Goal: Task Accomplishment & Management: Use online tool/utility

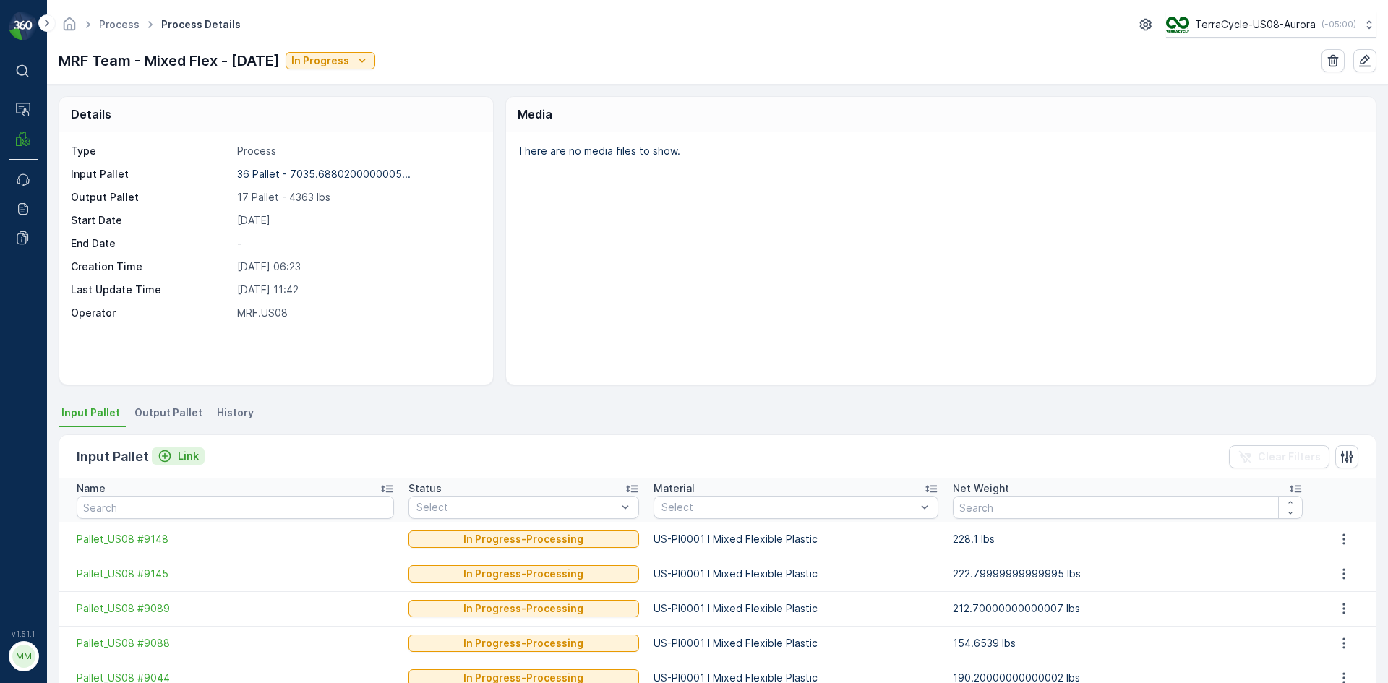
click at [178, 454] on p "Link" at bounding box center [188, 456] width 21 height 14
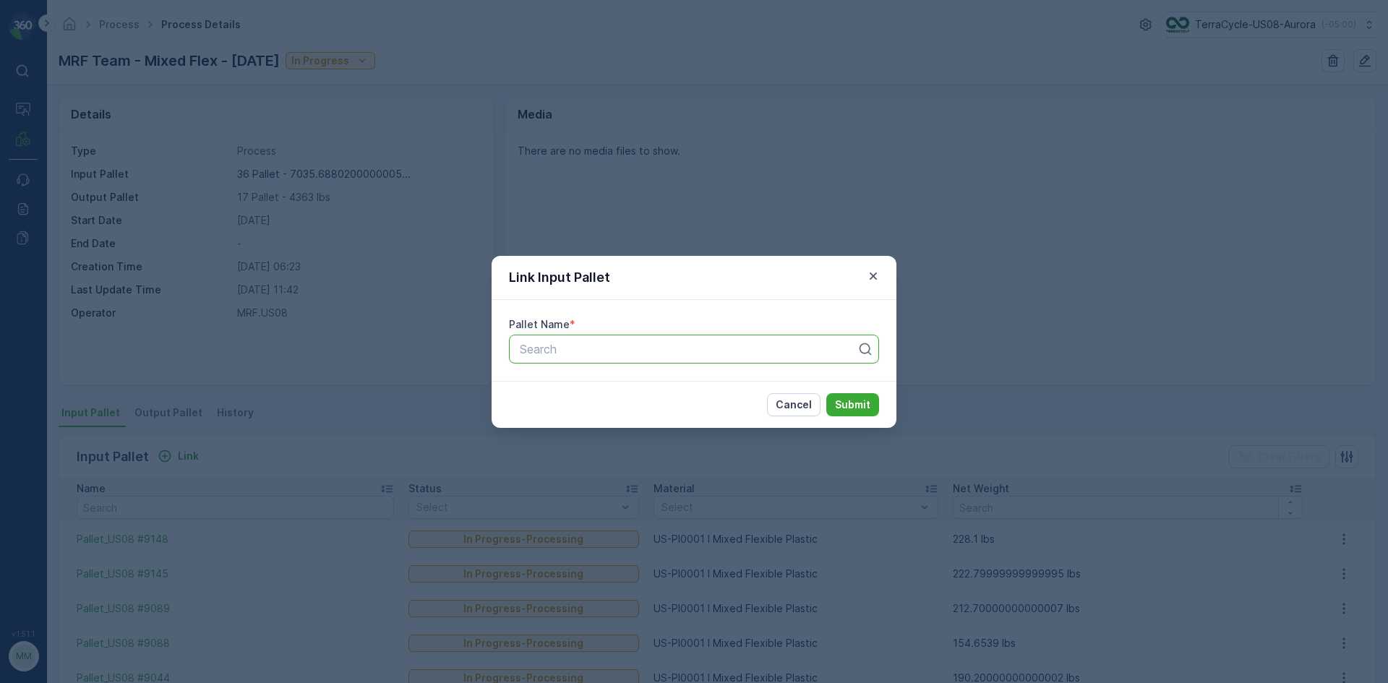
click at [551, 343] on div at bounding box center [688, 349] width 340 height 13
type input "9139"
drag, startPoint x: 570, startPoint y: 379, endPoint x: 884, endPoint y: 406, distance: 315.6
click at [570, 380] on span "Pallet_US08 #9139" at bounding box center [569, 384] width 103 height 13
click at [853, 402] on p "Submit" at bounding box center [852, 405] width 35 height 14
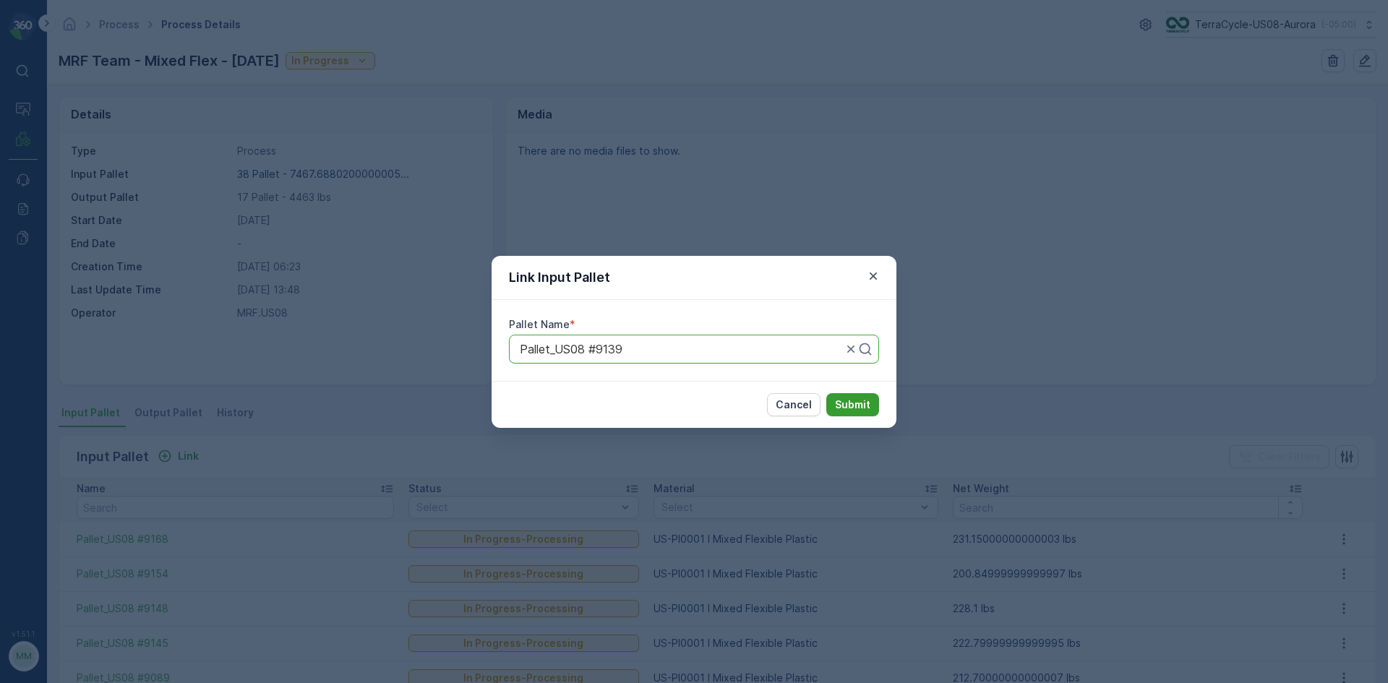
click at [862, 401] on p "Submit" at bounding box center [852, 405] width 35 height 14
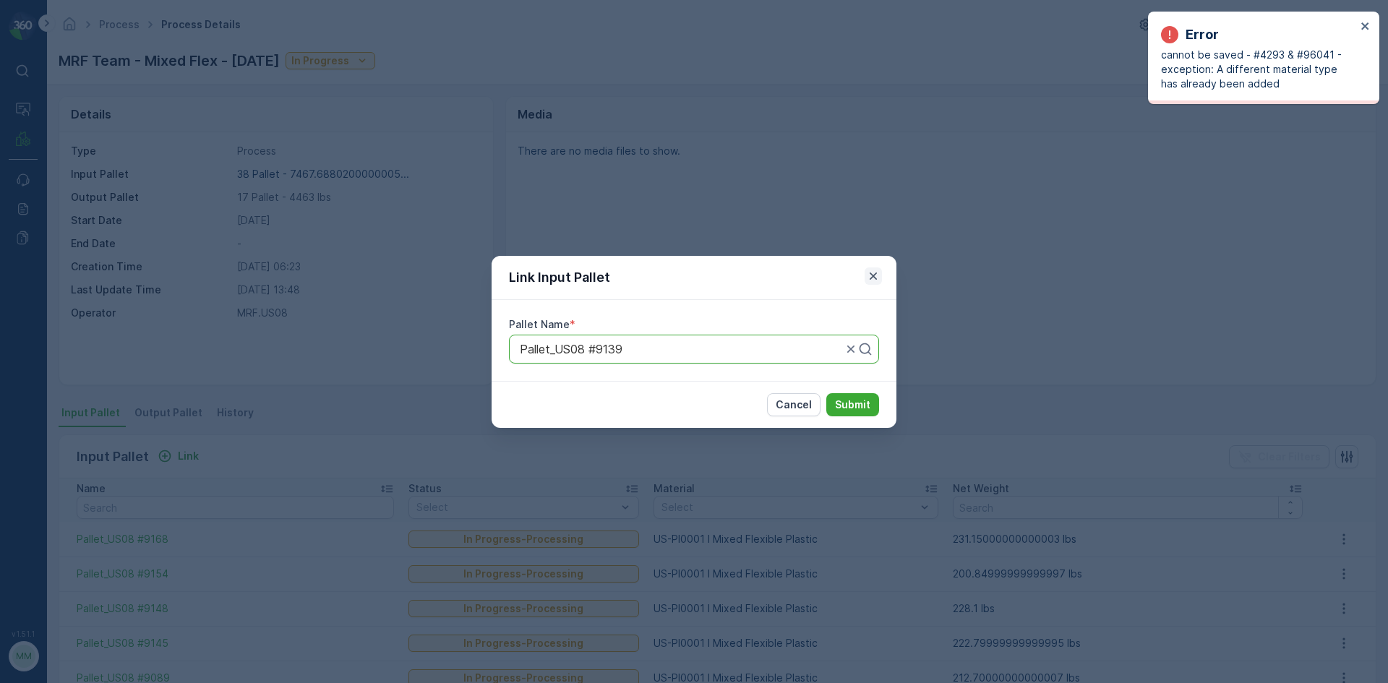
click at [875, 277] on icon "button" at bounding box center [873, 275] width 7 height 7
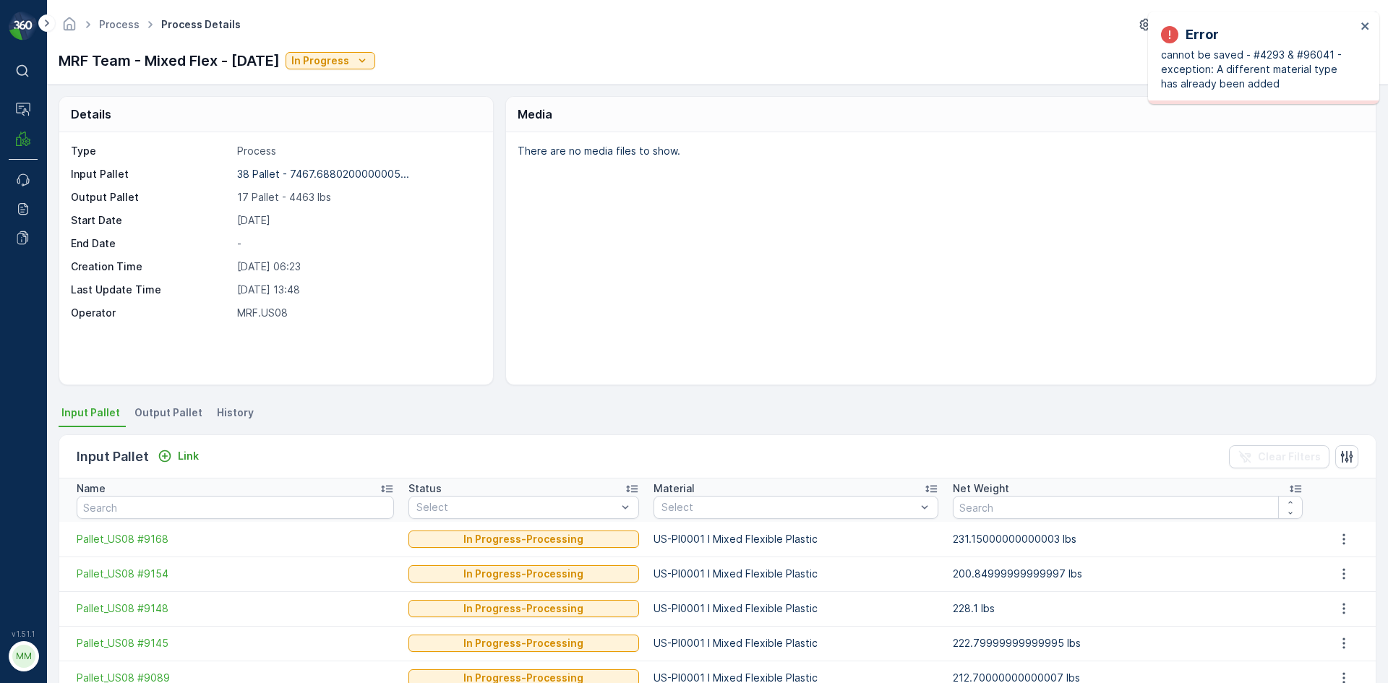
click at [163, 411] on span "Output Pallet" at bounding box center [168, 413] width 68 height 14
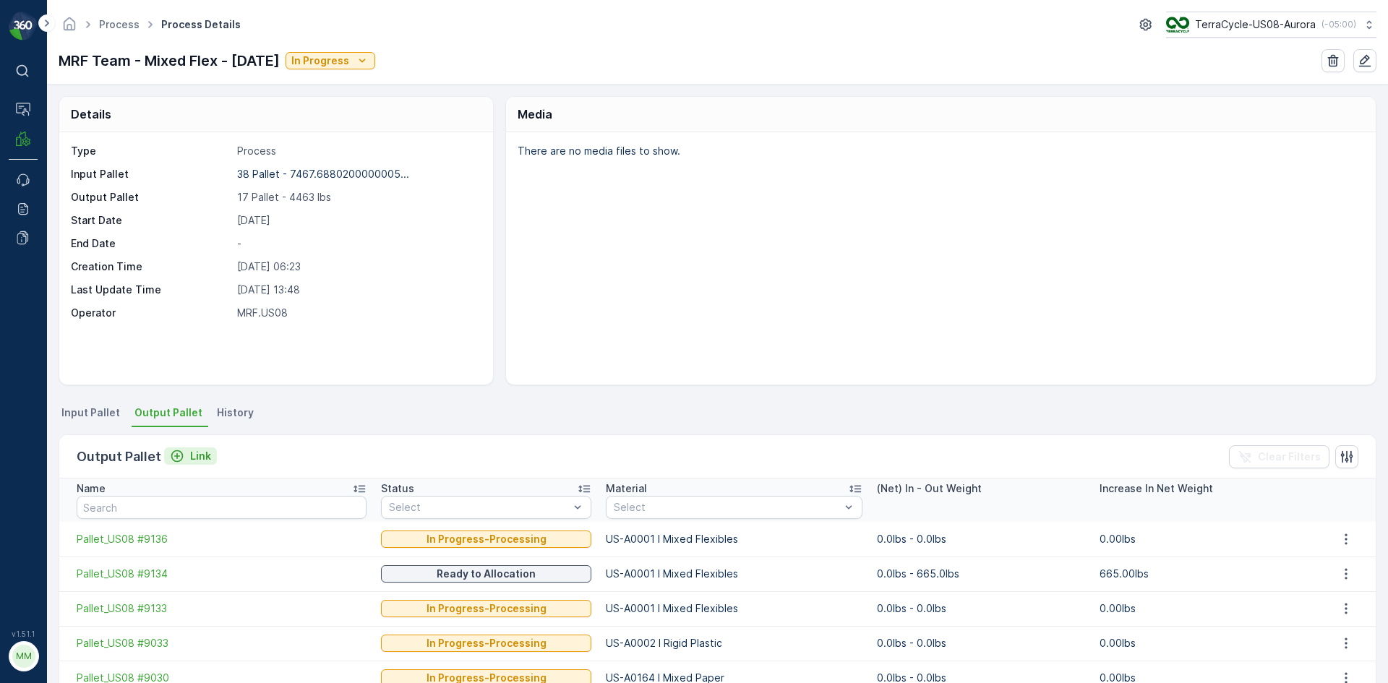
click at [194, 454] on p "Link" at bounding box center [200, 456] width 21 height 14
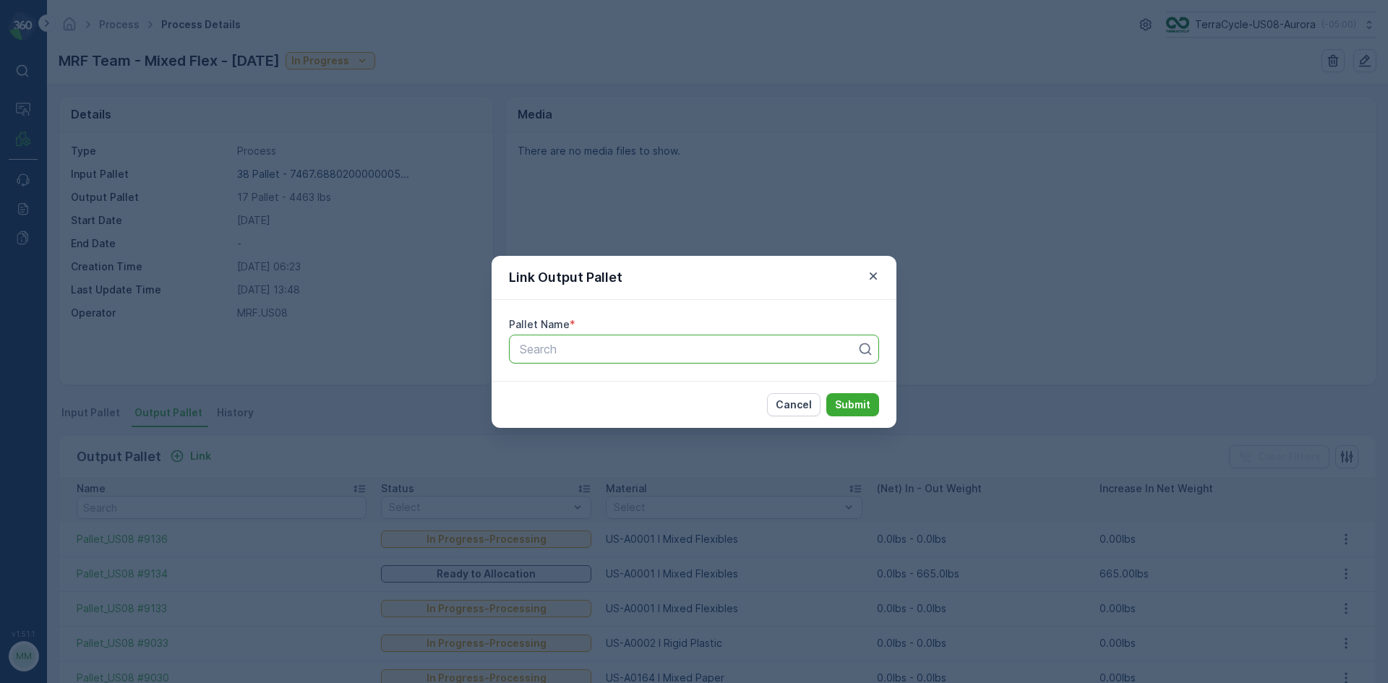
click at [651, 344] on div at bounding box center [688, 349] width 340 height 13
type input "9139"
click at [642, 385] on div "Pallet_US08 #9139" at bounding box center [694, 384] width 353 height 13
click at [857, 407] on p "Submit" at bounding box center [852, 405] width 35 height 14
